Goal: Information Seeking & Learning: Learn about a topic

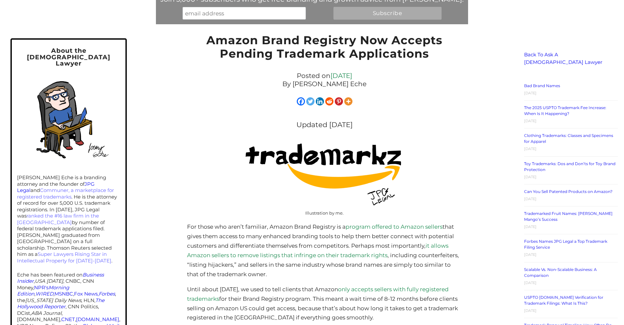
scroll to position [193, 0]
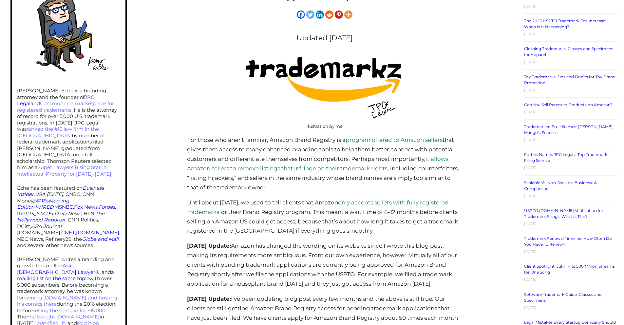
drag, startPoint x: 318, startPoint y: 145, endPoint x: 240, endPoint y: 164, distance: 80.2
click at [241, 164] on p "For those who aren’t familiar, Amazon Brand Registry is a program offered to Am…" at bounding box center [324, 163] width 275 height 57
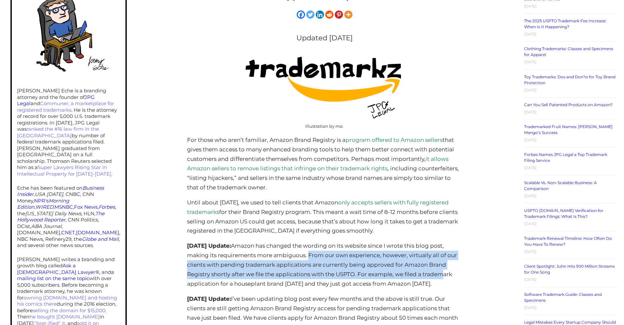
drag, startPoint x: 336, startPoint y: 256, endPoint x: 445, endPoint y: 278, distance: 111.3
click at [445, 278] on p "[DATE] Update: Amazon has changed the wording on its website since I wrote this…" at bounding box center [324, 265] width 275 height 48
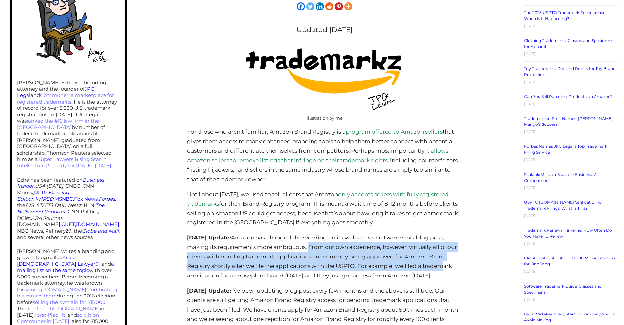
scroll to position [205, 0]
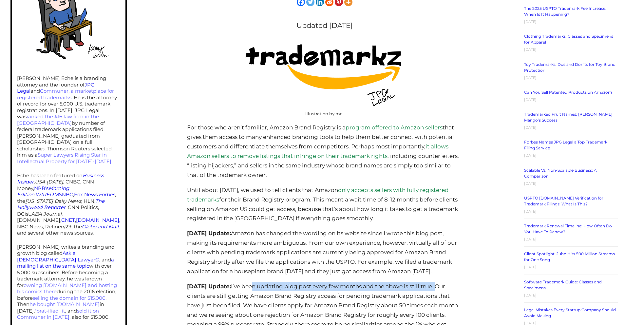
drag, startPoint x: 383, startPoint y: 288, endPoint x: 204, endPoint y: 296, distance: 179.7
click at [204, 296] on p "[DATE] Update: I’ve been updating blog post every few months and the above is s…" at bounding box center [324, 310] width 275 height 57
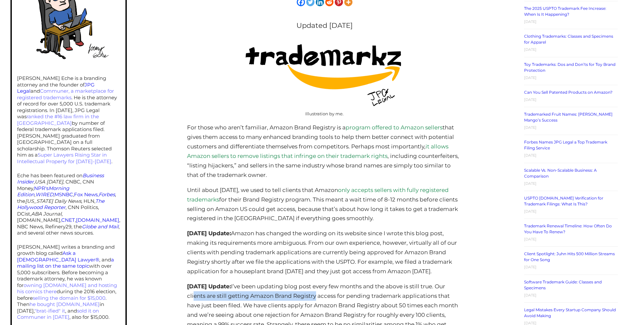
drag, startPoint x: 246, startPoint y: 299, endPoint x: 362, endPoint y: 300, distance: 116.7
click at [359, 300] on p "[DATE] Update: I’ve been updating blog post every few months and the above is s…" at bounding box center [324, 310] width 275 height 57
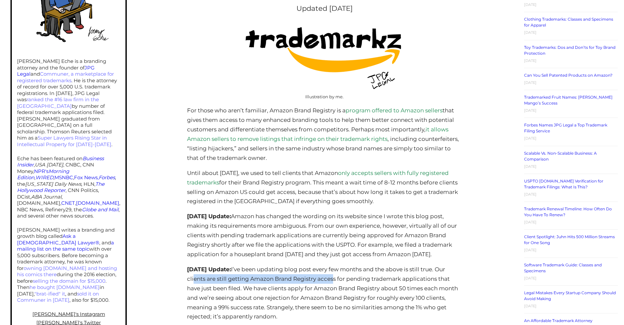
scroll to position [227, 0]
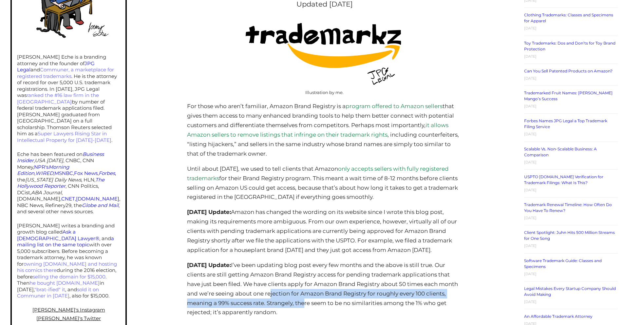
drag, startPoint x: 326, startPoint y: 297, endPoint x: 355, endPoint y: 306, distance: 30.4
click at [355, 306] on p "[DATE] Update: I’ve been updating blog post every few months and the above is s…" at bounding box center [324, 288] width 275 height 57
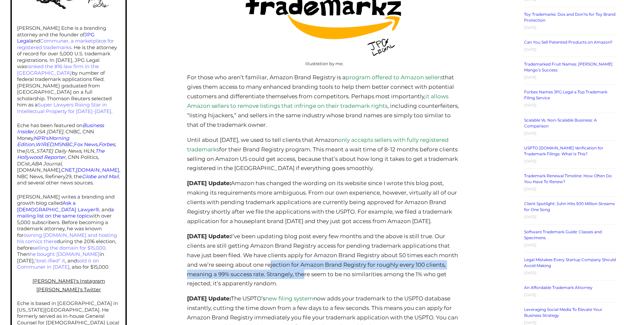
scroll to position [280, 0]
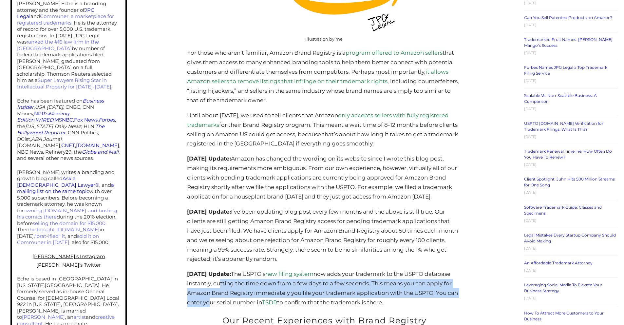
drag, startPoint x: 266, startPoint y: 286, endPoint x: 265, endPoint y: 302, distance: 15.7
click at [264, 301] on p "[DATE] Update: The USPTO’s new filing system now adds your trademark to the USP…" at bounding box center [324, 288] width 275 height 38
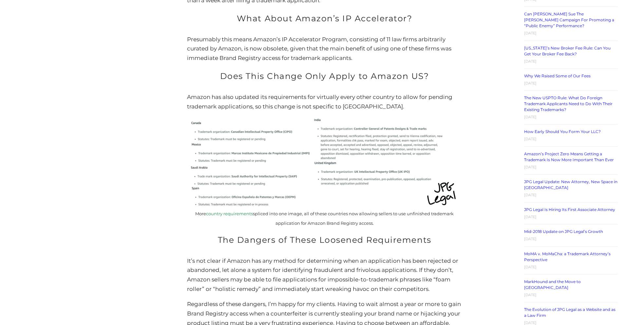
scroll to position [889, 0]
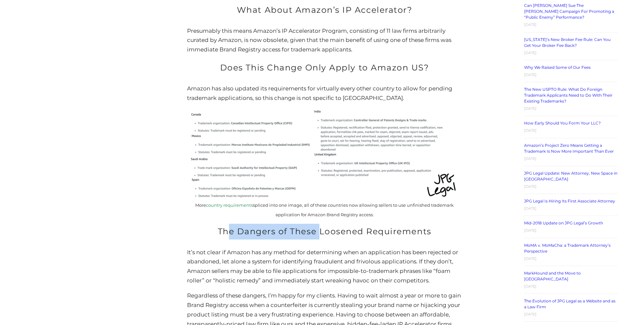
drag, startPoint x: 316, startPoint y: 239, endPoint x: 229, endPoint y: 240, distance: 86.2
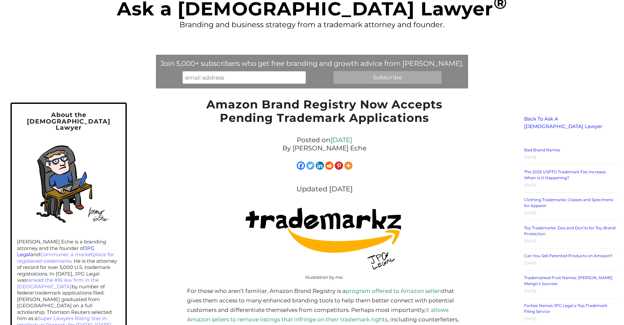
scroll to position [0, 0]
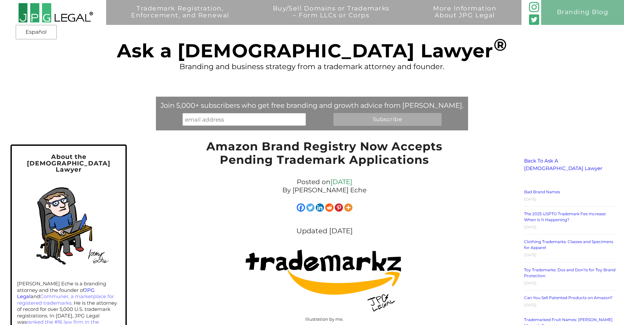
drag, startPoint x: 326, startPoint y: 56, endPoint x: 416, endPoint y: 51, distance: 90.6
click at [416, 51] on div "Trademark Registration, Enforcement, and Renewal File a Trademark Application T…" at bounding box center [312, 56] width 624 height 112
drag, startPoint x: 383, startPoint y: 52, endPoint x: 195, endPoint y: 58, distance: 187.9
click at [198, 58] on div "Trademark Registration, Enforcement, and Renewal File a Trademark Application T…" at bounding box center [312, 56] width 624 height 112
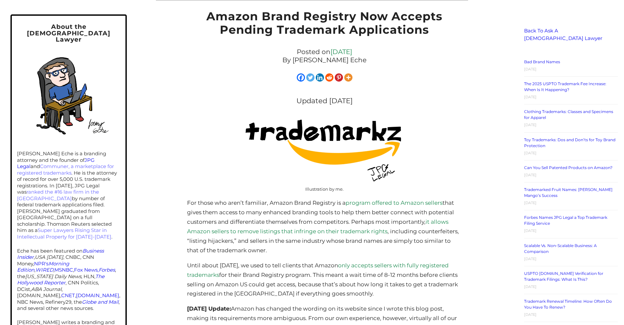
scroll to position [328, 0]
